Goal: Task Accomplishment & Management: Manage account settings

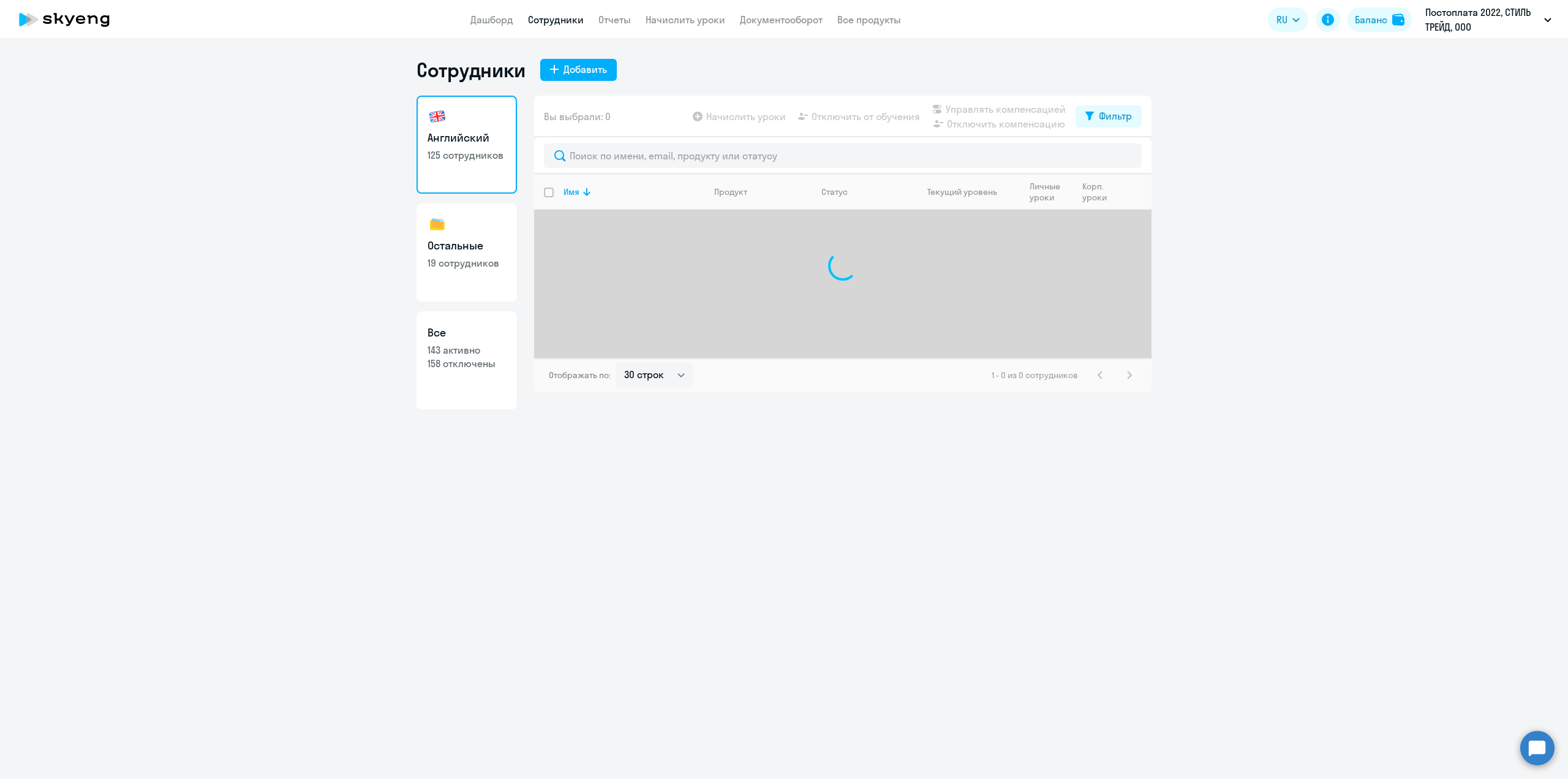
select select "30"
click at [740, 156] on input "text" at bounding box center [843, 155] width 598 height 25
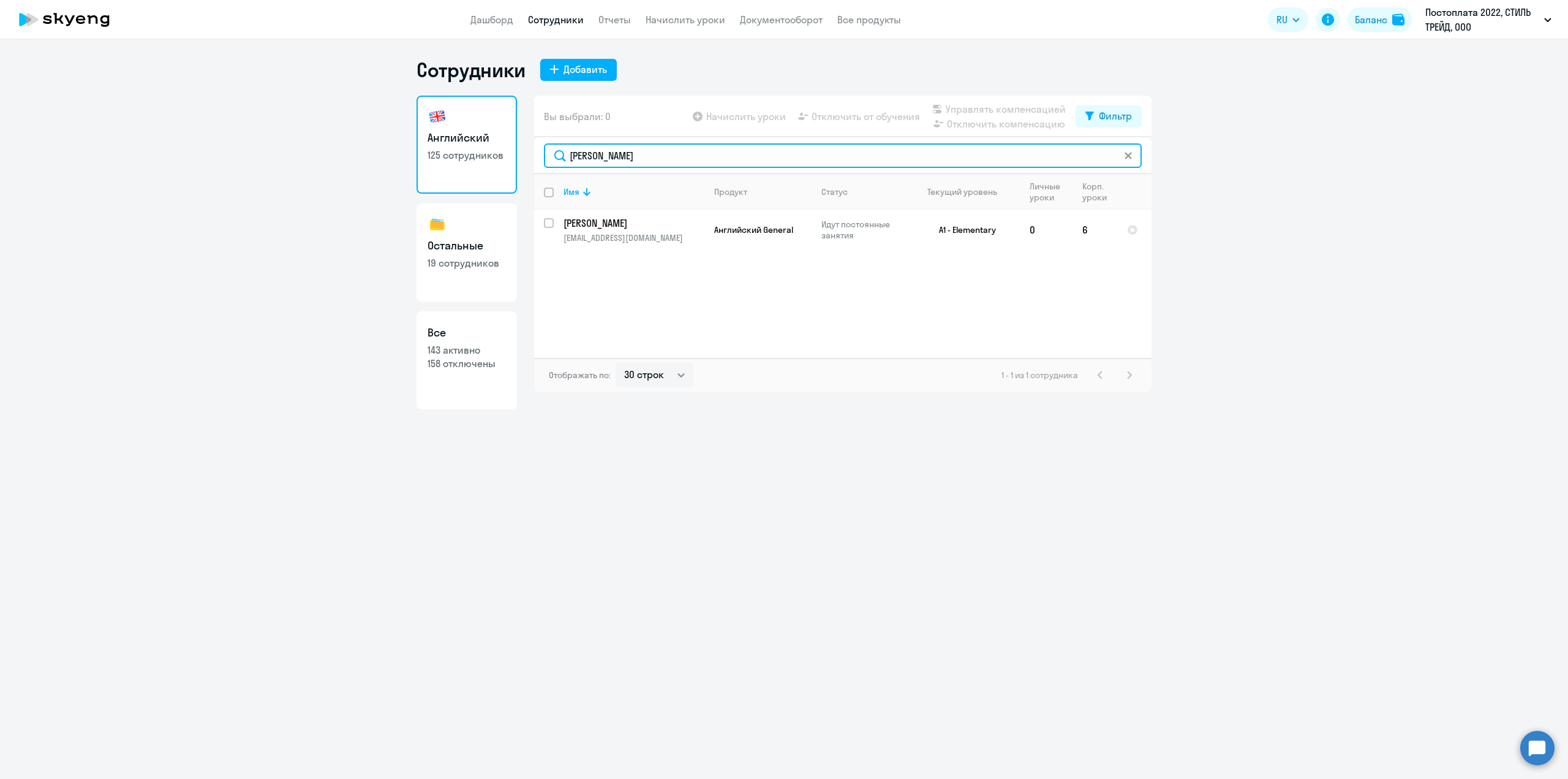
type input "[PERSON_NAME]"
click at [546, 223] on input "select row 38724195" at bounding box center [557, 230] width 25 height 25
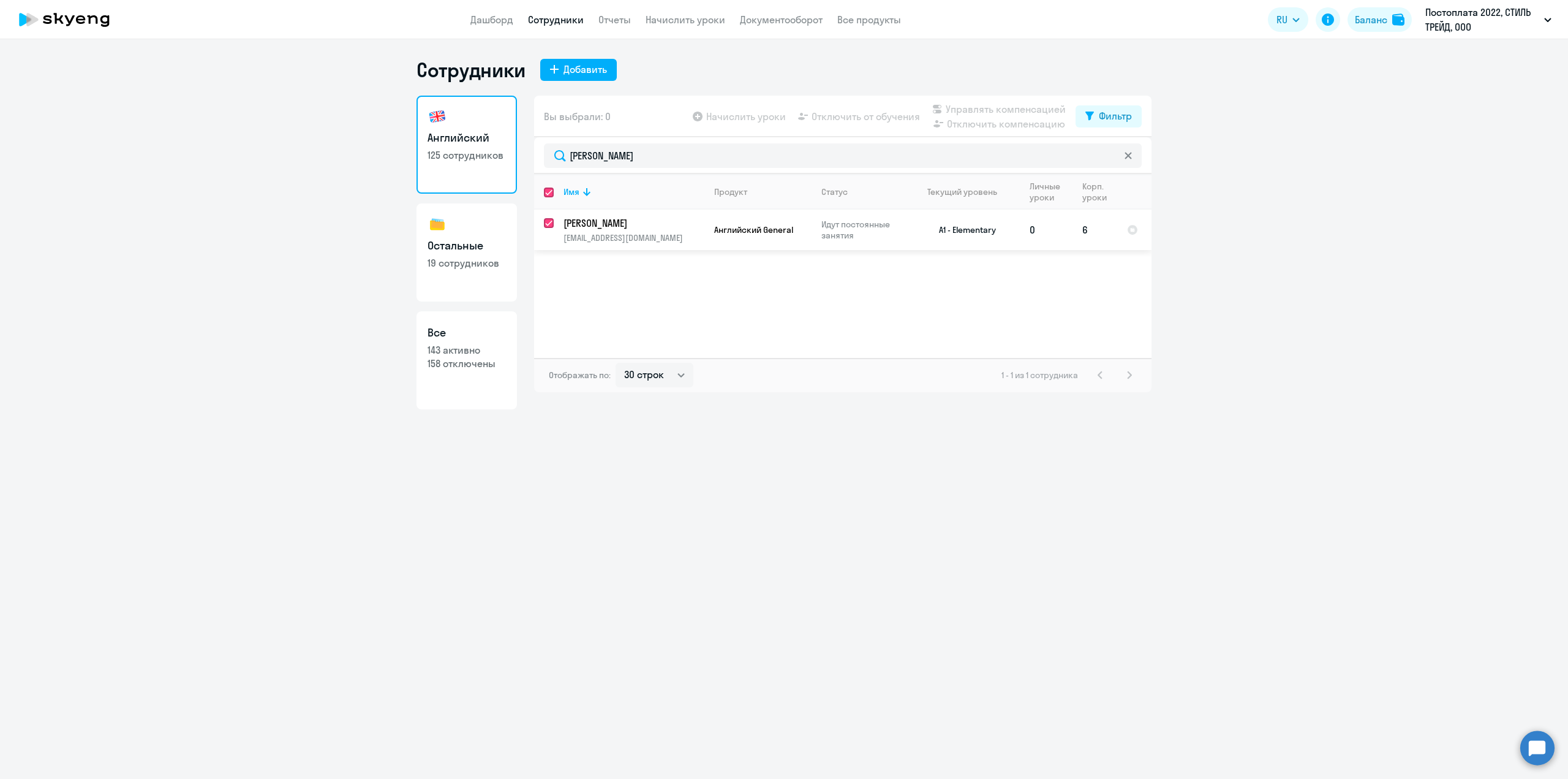
checkbox input "true"
click at [841, 120] on span "Отключить от обучения" at bounding box center [865, 116] width 108 height 15
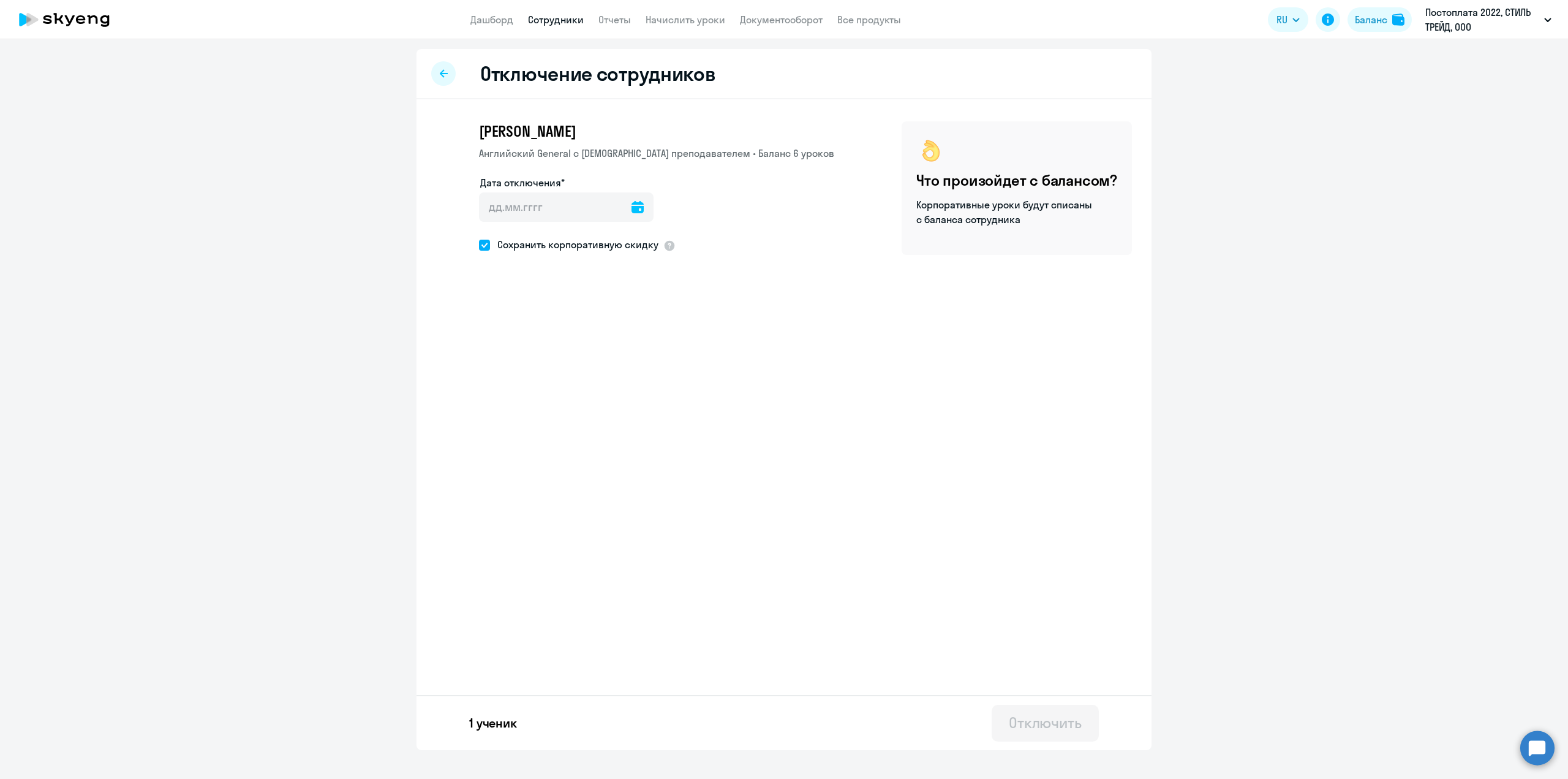
click at [636, 212] on icon at bounding box center [637, 207] width 12 height 12
click at [514, 323] on span "2" at bounding box center [520, 321] width 22 height 22
type input "[DATE]"
click at [1064, 732] on button "Отключить" at bounding box center [1045, 723] width 107 height 37
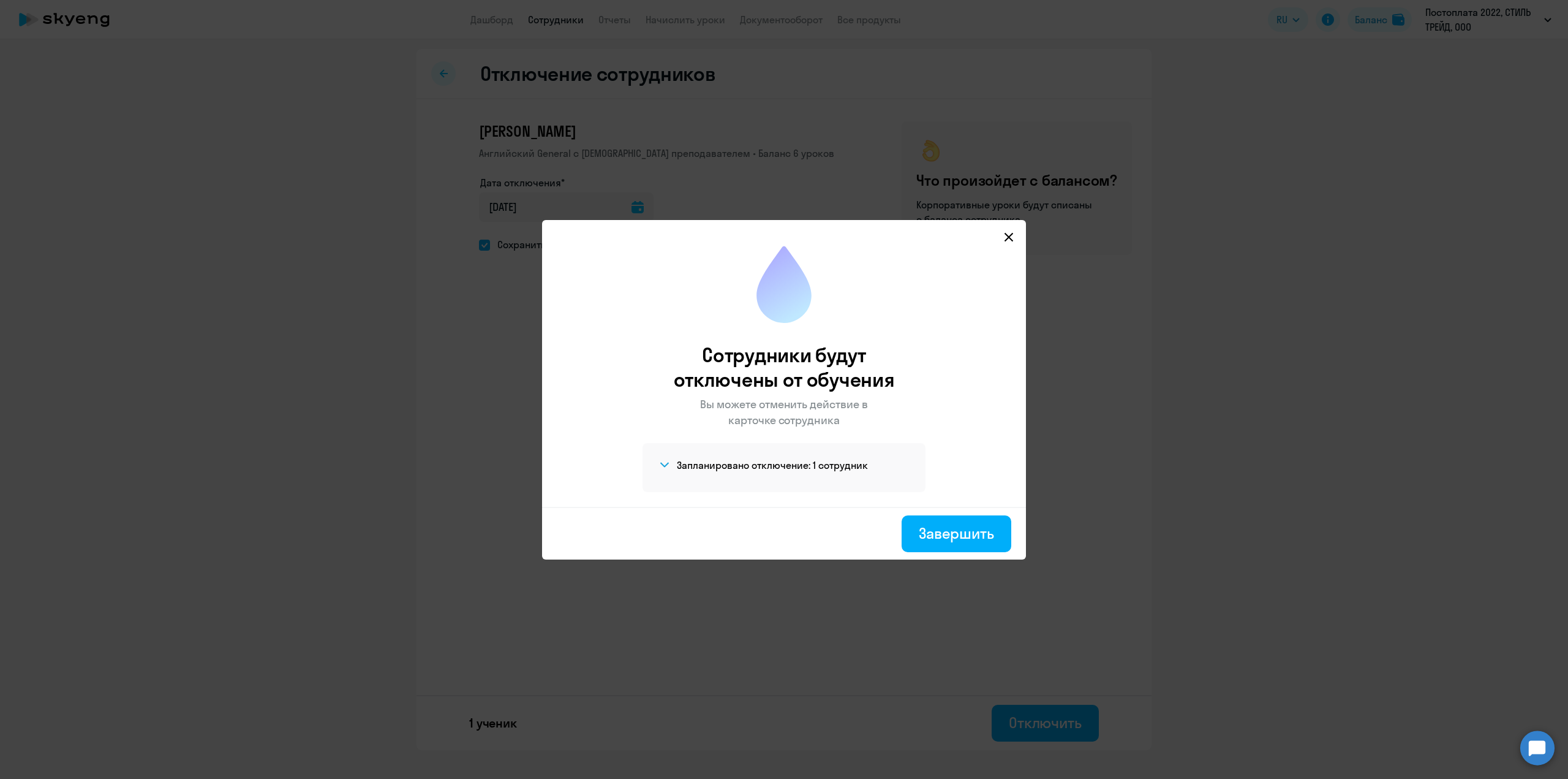
click at [1005, 242] on svg-icon at bounding box center [1009, 237] width 15 height 15
select select "30"
